Goal: Transaction & Acquisition: Purchase product/service

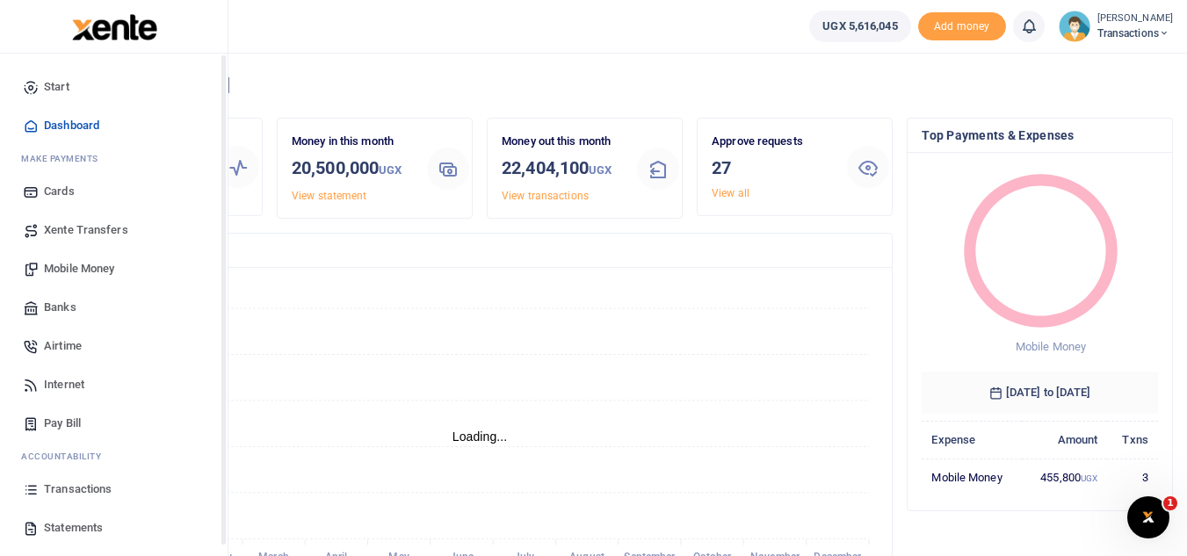
scroll to position [14, 14]
click at [103, 270] on span "Mobile Money" at bounding box center [79, 269] width 70 height 18
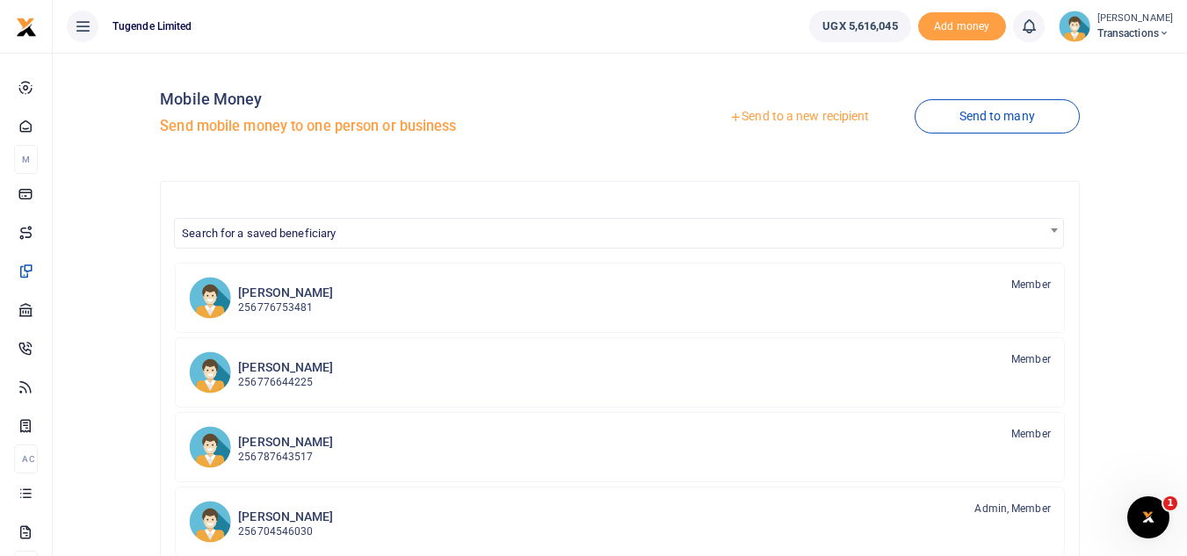
click at [788, 119] on link "Send to a new recipient" at bounding box center [798, 117] width 229 height 32
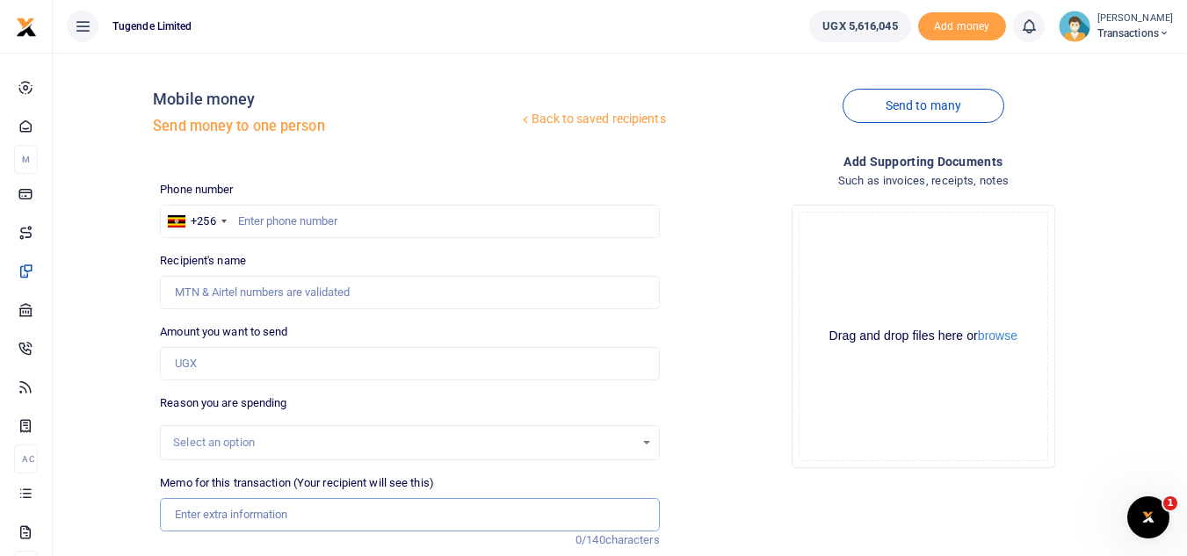
click at [220, 523] on input "Memo for this transaction (Your recipient will see this)" at bounding box center [409, 514] width 499 height 33
paste input "UMA175"
type input "UMA175"
